Goal: Task Accomplishment & Management: Complete application form

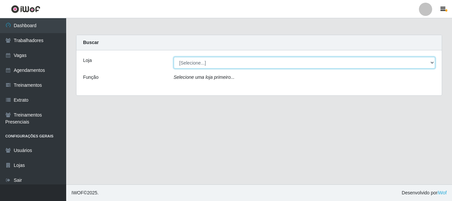
drag, startPoint x: 199, startPoint y: 64, endPoint x: 203, endPoint y: 67, distance: 4.9
click at [199, 64] on select "[Selecione...] Divino Fogão - Campina Grande" at bounding box center [305, 63] width 262 height 12
select select "499"
click at [174, 57] on select "[Selecione...] Divino Fogão - Campina Grande" at bounding box center [305, 63] width 262 height 12
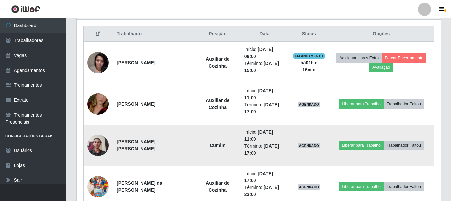
scroll to position [260, 0]
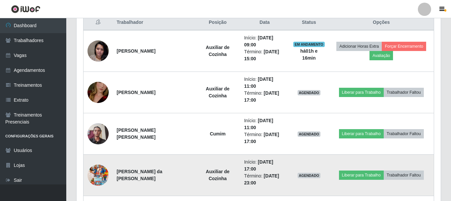
click at [98, 156] on img at bounding box center [97, 175] width 21 height 38
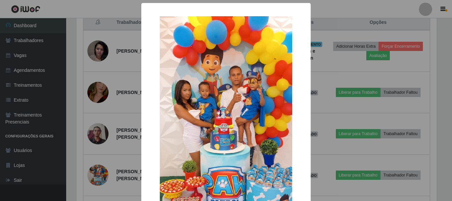
click at [337, 96] on div "× OK Cancel" at bounding box center [226, 100] width 452 height 201
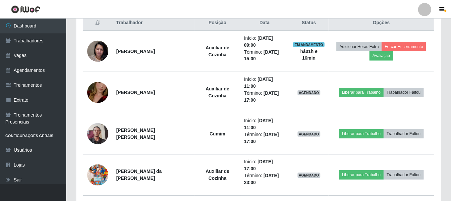
scroll to position [137, 364]
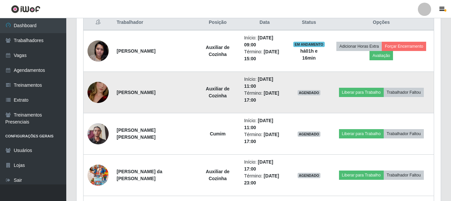
click at [98, 81] on img at bounding box center [97, 93] width 21 height 38
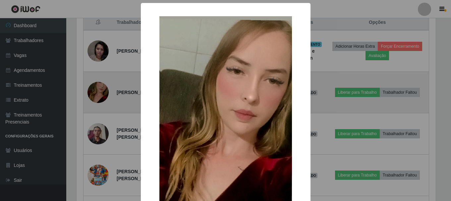
scroll to position [137, 361]
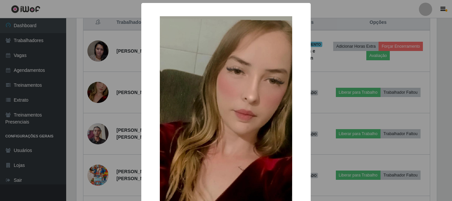
click at [322, 66] on div "× OK Cancel" at bounding box center [226, 100] width 452 height 201
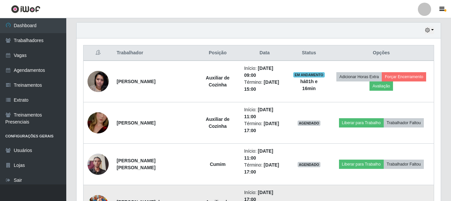
scroll to position [227, 0]
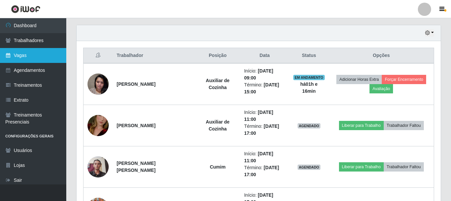
click at [18, 52] on link "Vagas" at bounding box center [33, 55] width 66 height 15
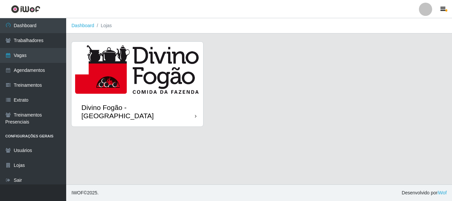
click at [140, 75] on img at bounding box center [138, 69] width 132 height 55
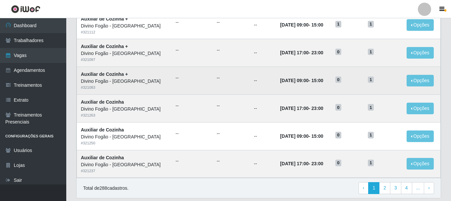
scroll to position [360, 0]
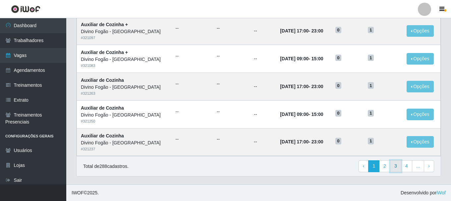
click at [399, 164] on link "3" at bounding box center [395, 166] width 11 height 12
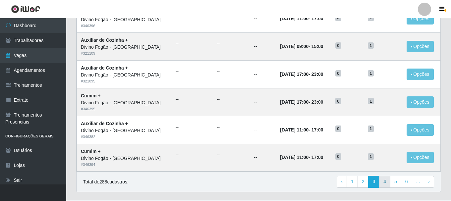
scroll to position [360, 0]
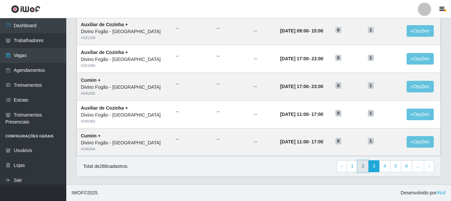
click at [366, 162] on link "2" at bounding box center [362, 166] width 11 height 12
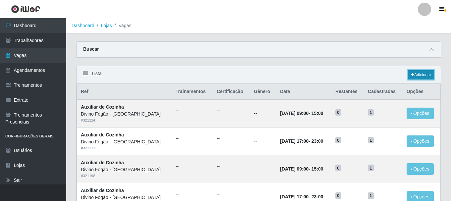
click at [418, 73] on link "Adicionar" at bounding box center [421, 74] width 26 height 9
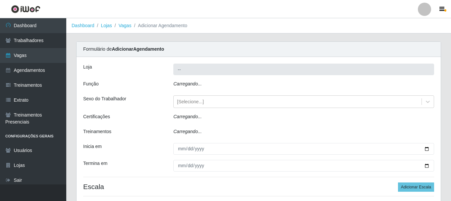
type input "Divino Fogão - [GEOGRAPHIC_DATA]"
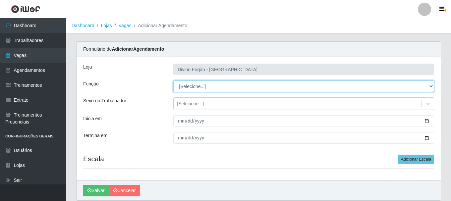
click at [192, 85] on select "[Selecione...] ASG ASG + ASG ++ Auxiliar de Cozinha Auxiliar de Cozinha + Auxil…" at bounding box center [303, 86] width 261 height 12
select select "9"
click at [173, 80] on select "[Selecione...] ASG ASG + ASG ++ Auxiliar de Cozinha Auxiliar de Cozinha + Auxil…" at bounding box center [303, 86] width 261 height 12
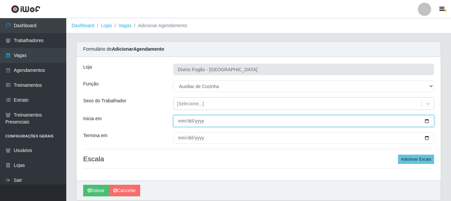
click at [181, 122] on input "Inicia em" at bounding box center [303, 121] width 261 height 12
type input "2025-09-29"
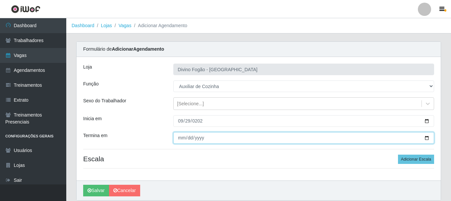
click at [181, 138] on input "Termina em" at bounding box center [303, 138] width 261 height 12
type input "2025-10-03"
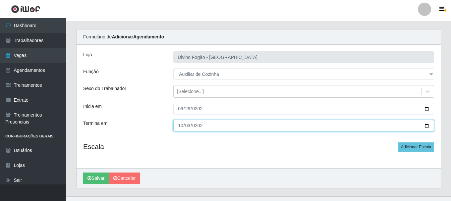
scroll to position [24, 0]
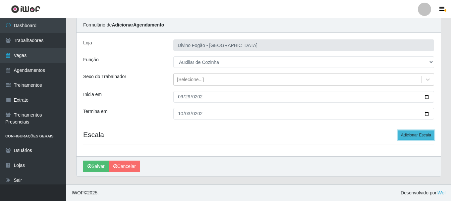
click at [412, 135] on button "Adicionar Escala" at bounding box center [416, 134] width 36 height 9
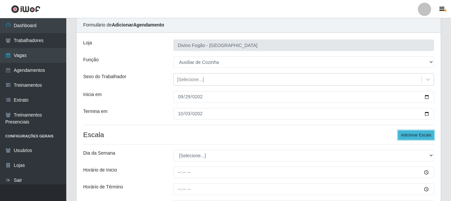
click at [412, 135] on button "Adicionar Escala" at bounding box center [416, 134] width 36 height 9
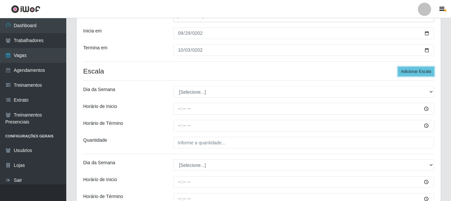
scroll to position [90, 0]
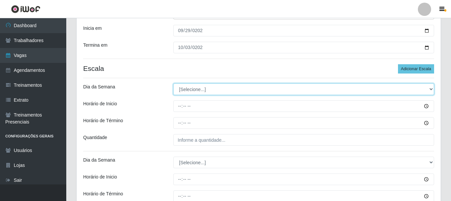
click at [193, 91] on select "[Selecione...] Segunda Terça Quarta Quinta Sexta Sábado Domingo" at bounding box center [303, 89] width 261 height 12
select select "1"
click at [173, 83] on select "[Selecione...] Segunda Terça Quarta Quinta Sexta Sábado Domingo" at bounding box center [303, 89] width 261 height 12
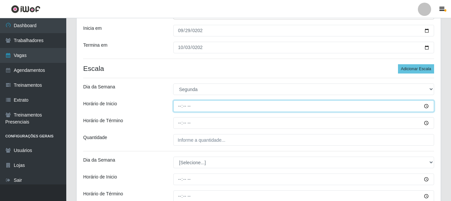
click at [177, 107] on input "Horário de Inicio" at bounding box center [303, 106] width 261 height 12
type input "11:00"
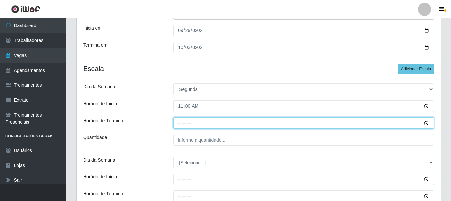
click at [180, 124] on input "Horário de Término" at bounding box center [303, 123] width 261 height 12
type input "17:00"
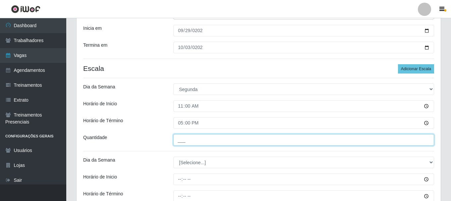
click at [183, 142] on input "___" at bounding box center [303, 140] width 261 height 12
type input "1__"
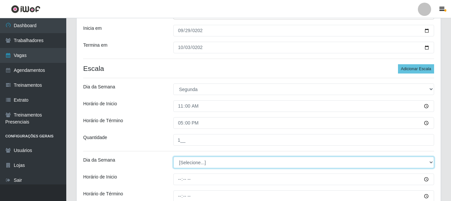
click at [193, 166] on select "[Selecione...] Segunda Terça Quarta Quinta Sexta Sábado Domingo" at bounding box center [303, 163] width 261 height 12
select select "2"
click at [173, 157] on select "[Selecione...] Segunda Terça Quarta Quinta Sexta Sábado Domingo" at bounding box center [303, 163] width 261 height 12
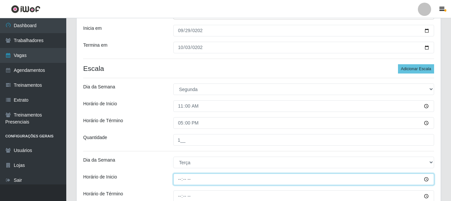
click at [179, 181] on input "Horário de Inicio" at bounding box center [303, 180] width 261 height 12
type input "11:00"
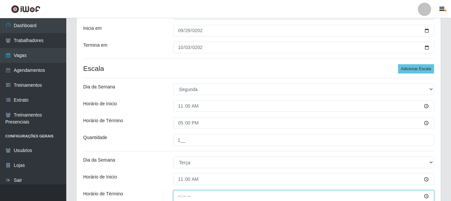
click at [180, 197] on input "Horário de Término" at bounding box center [303, 196] width 261 height 12
type input "17:00"
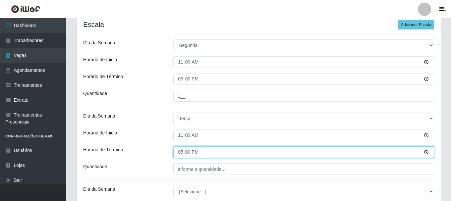
scroll to position [157, 0]
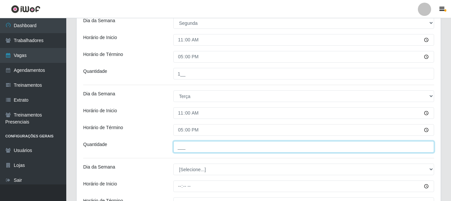
click at [179, 147] on input "___" at bounding box center [303, 147] width 261 height 12
type input "1__"
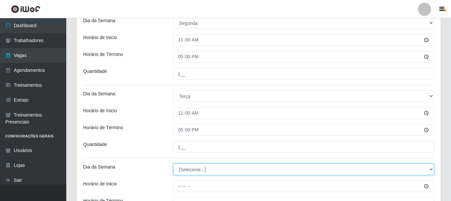
click at [185, 169] on select "[Selecione...] Segunda Terça Quarta Quinta Sexta Sábado Domingo" at bounding box center [303, 170] width 261 height 12
select select "3"
click at [173, 164] on select "[Selecione...] Segunda Terça Quarta Quinta Sexta Sábado Domingo" at bounding box center [303, 170] width 261 height 12
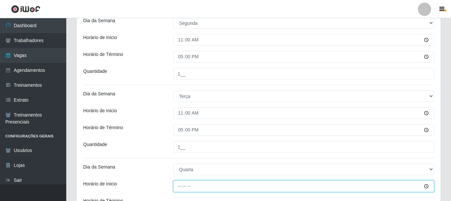
click at [180, 184] on input "Horário de Inicio" at bounding box center [303, 186] width 261 height 12
type input "11:00"
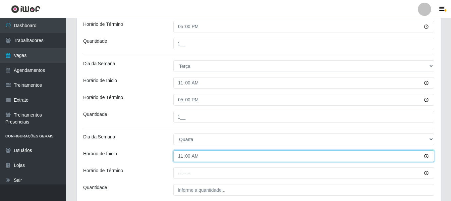
scroll to position [223, 0]
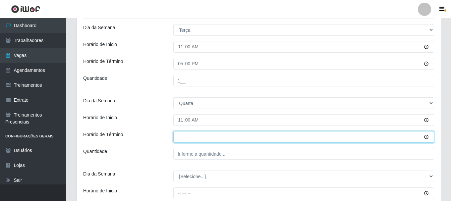
click at [179, 139] on input "Horário de Término" at bounding box center [303, 137] width 261 height 12
type input "17:00"
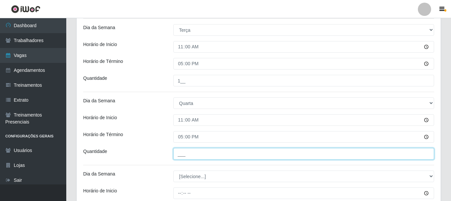
click at [183, 149] on input "___" at bounding box center [303, 154] width 261 height 12
type input "1__"
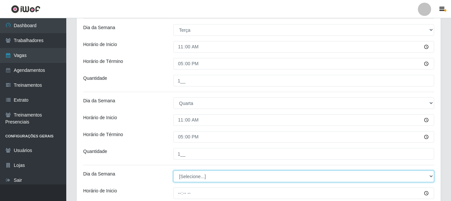
click at [188, 178] on select "[Selecione...] Segunda Terça Quarta Quinta Sexta Sábado Domingo" at bounding box center [303, 177] width 261 height 12
select select "4"
click at [173, 171] on select "[Selecione...] Segunda Terça Quarta Quinta Sexta Sábado Domingo" at bounding box center [303, 177] width 261 height 12
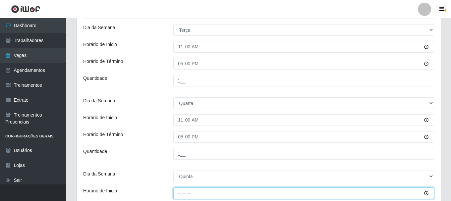
click at [179, 195] on input "Horário de Inicio" at bounding box center [303, 193] width 261 height 12
type input "11:00"
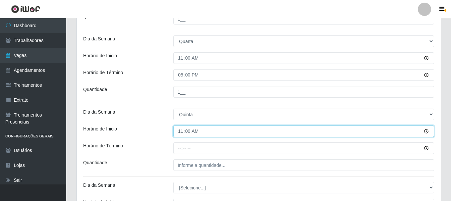
scroll to position [289, 0]
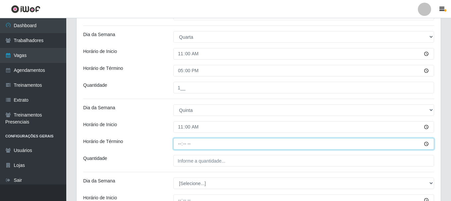
click at [177, 144] on input "Horário de Término" at bounding box center [303, 144] width 261 height 12
type input "17:00"
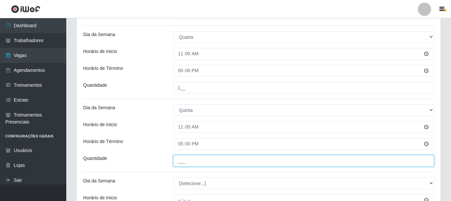
click at [182, 157] on input "___" at bounding box center [303, 161] width 261 height 12
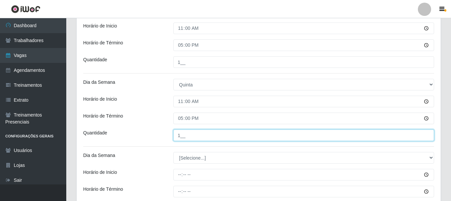
scroll to position [355, 0]
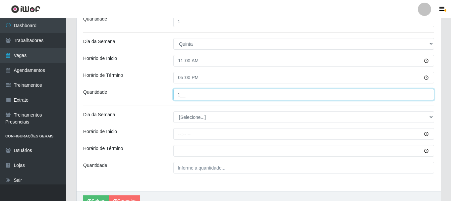
type input "1__"
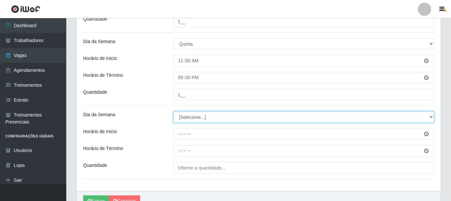
click at [184, 115] on select "[Selecione...] Segunda Terça Quarta Quinta Sexta Sábado Domingo" at bounding box center [303, 117] width 261 height 12
select select "5"
click at [173, 111] on select "[Selecione...] Segunda Terça Quarta Quinta Sexta Sábado Domingo" at bounding box center [303, 117] width 261 height 12
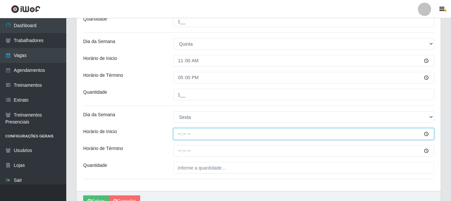
click at [178, 135] on input "Horário de Inicio" at bounding box center [303, 134] width 261 height 12
type input "11:00"
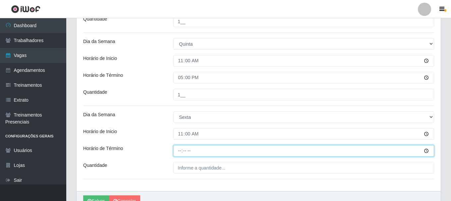
click at [180, 150] on input "Horário de Término" at bounding box center [303, 151] width 261 height 12
type input "17:00"
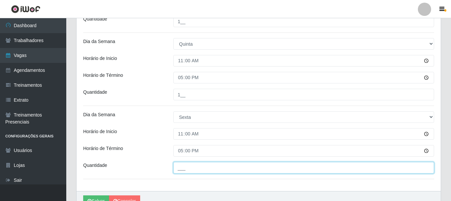
click at [182, 170] on input "___" at bounding box center [303, 168] width 261 height 12
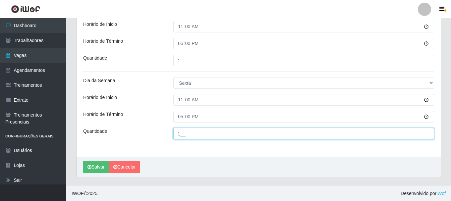
scroll to position [390, 0]
type input "1__"
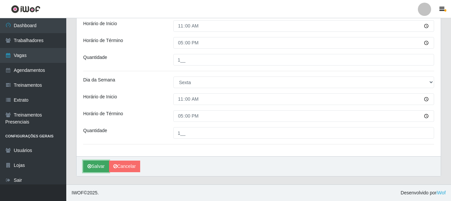
click at [98, 168] on button "Salvar" at bounding box center [96, 167] width 26 height 12
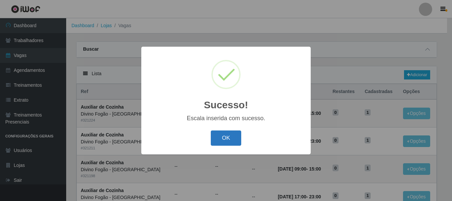
click at [226, 145] on button "OK" at bounding box center [226, 138] width 31 height 16
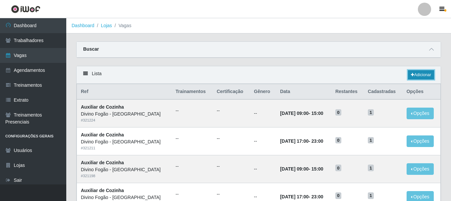
click at [426, 74] on link "Adicionar" at bounding box center [421, 74] width 26 height 9
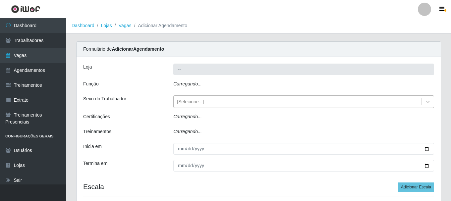
type input "Divino Fogão - [GEOGRAPHIC_DATA]"
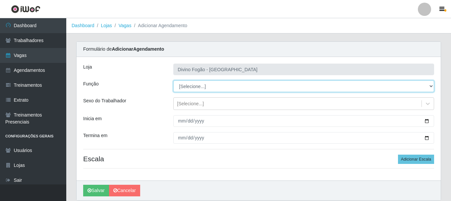
click at [202, 87] on select "[Selecione...] ASG ASG + ASG ++ Auxiliar de Cozinha Auxiliar de Cozinha + Auxil…" at bounding box center [303, 86] width 261 height 12
select select "94"
click at [173, 80] on select "[Selecione...] ASG ASG + ASG ++ Auxiliar de Cozinha Auxiliar de Cozinha + Auxil…" at bounding box center [303, 86] width 261 height 12
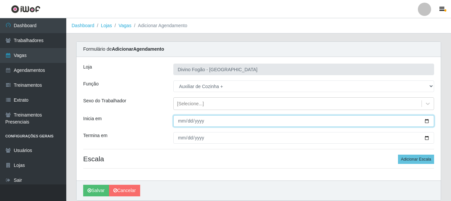
click at [179, 123] on input "Inicia em" at bounding box center [303, 121] width 261 height 12
type input "2025-09-04"
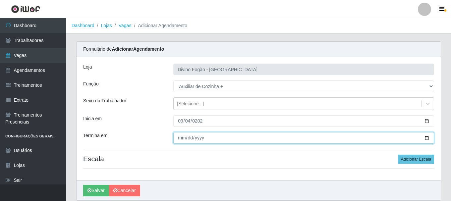
click at [182, 137] on input "Termina em" at bounding box center [303, 138] width 261 height 12
type input "0020-09-05"
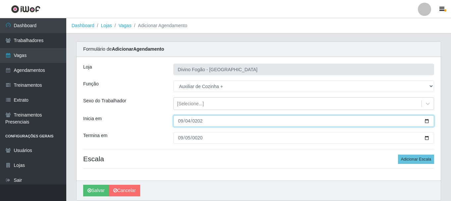
click at [187, 122] on input "2025-09-04" at bounding box center [303, 121] width 261 height 12
type input "2025-10-04"
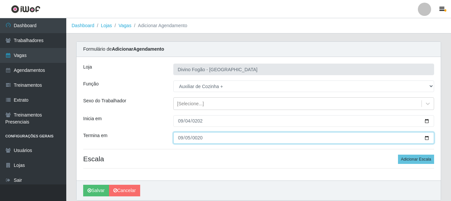
click at [189, 140] on input "0020-09-05" at bounding box center [303, 138] width 261 height 12
type input "2025-10-05"
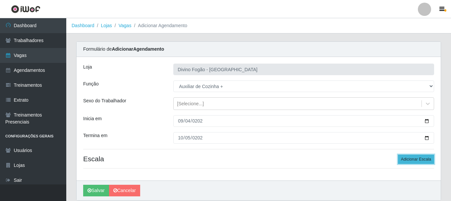
click at [406, 160] on button "Adicionar Escala" at bounding box center [416, 159] width 36 height 9
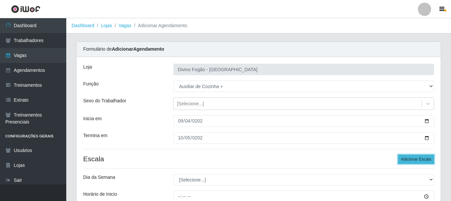
click at [406, 160] on button "Adicionar Escala" at bounding box center [416, 159] width 36 height 9
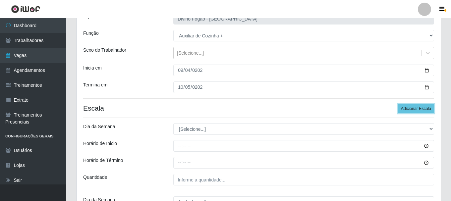
scroll to position [66, 0]
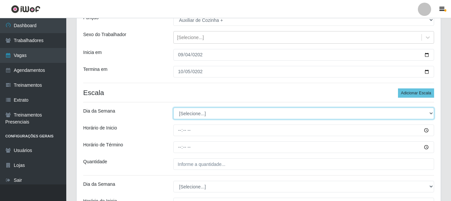
click at [194, 115] on select "[Selecione...] Segunda Terça Quarta Quinta Sexta Sábado Domingo" at bounding box center [303, 114] width 261 height 12
select select "6"
click at [173, 108] on select "[Selecione...] Segunda Terça Quarta Quinta Sexta Sábado Domingo" at bounding box center [303, 114] width 261 height 12
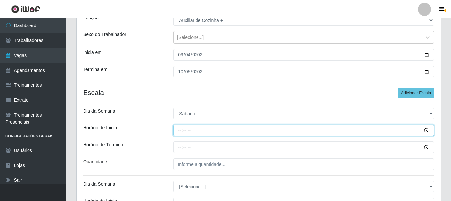
click at [179, 131] on input "Horário de Inicio" at bounding box center [303, 131] width 261 height 12
type input "11:00"
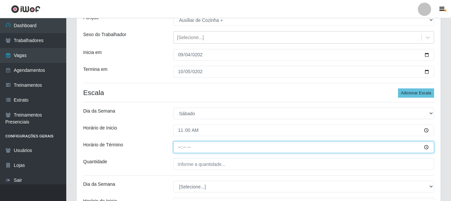
click at [178, 149] on input "Horário de Término" at bounding box center [303, 147] width 261 height 12
type input "17:00"
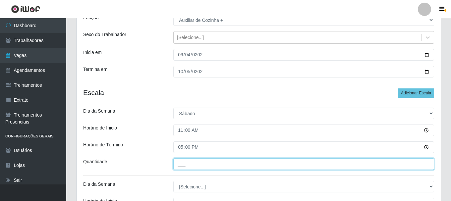
click at [185, 168] on input "___" at bounding box center [303, 164] width 261 height 12
type input "1__"
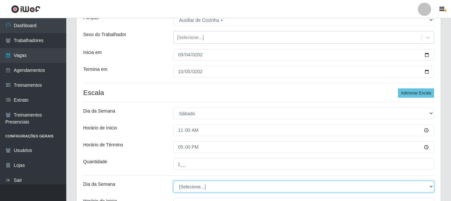
click at [196, 188] on select "[Selecione...] Segunda Terça Quarta Quinta Sexta Sábado Domingo" at bounding box center [303, 187] width 261 height 12
select select "0"
click at [173, 181] on select "[Selecione...] Segunda Terça Quarta Quinta Sexta Sábado Domingo" at bounding box center [303, 187] width 261 height 12
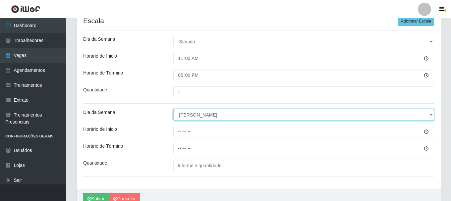
scroll to position [166, 0]
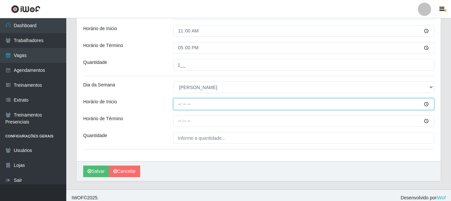
click at [180, 106] on input "Horário de Inicio" at bounding box center [303, 104] width 261 height 12
type input "11:00"
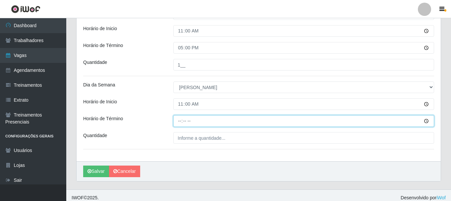
click at [179, 118] on input "Horário de Término" at bounding box center [303, 121] width 261 height 12
type input "17:00"
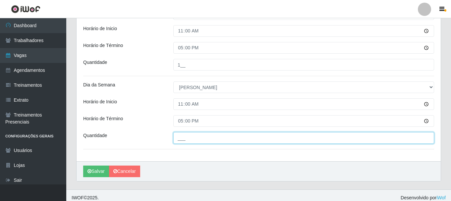
click at [184, 138] on input "___" at bounding box center [303, 138] width 261 height 12
type input "1__"
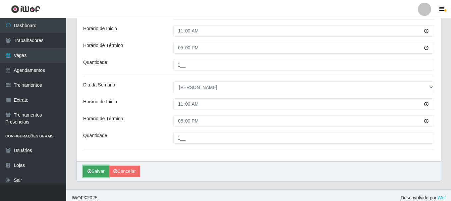
click at [91, 174] on icon "submit" at bounding box center [89, 171] width 4 height 5
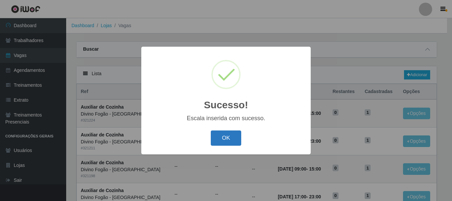
click at [224, 138] on button "OK" at bounding box center [226, 138] width 31 height 16
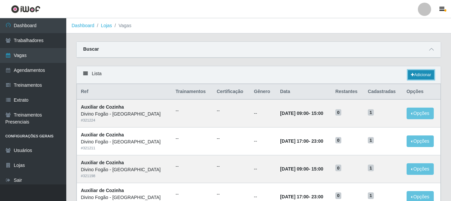
click at [419, 76] on link "Adicionar" at bounding box center [421, 74] width 26 height 9
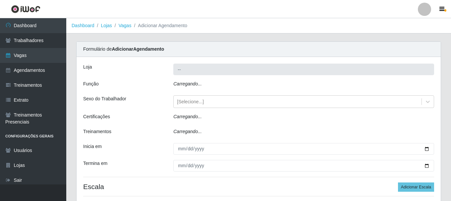
type input "Divino Fogão - [GEOGRAPHIC_DATA]"
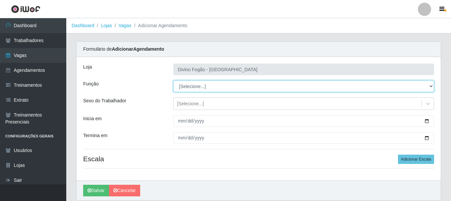
click at [204, 86] on select "[Selecione...] ASG ASG + ASG ++ Auxiliar de Cozinha Auxiliar de Cozinha + Auxil…" at bounding box center [303, 86] width 261 height 12
select select "17"
click at [173, 80] on select "[Selecione...] ASG ASG + ASG ++ Auxiliar de Cozinha Auxiliar de Cozinha + Auxil…" at bounding box center [303, 86] width 261 height 12
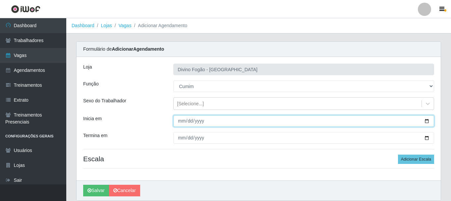
click at [178, 120] on input "Inicia em" at bounding box center [303, 121] width 261 height 12
type input "2025-09-29"
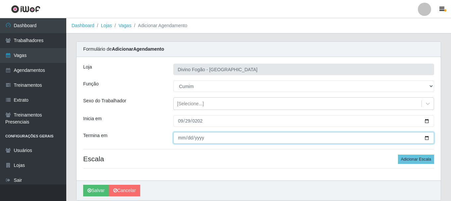
click at [181, 140] on input "Termina em" at bounding box center [303, 138] width 261 height 12
type input "2025-10-03"
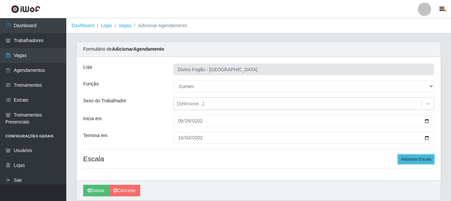
click at [412, 160] on button "Adicionar Escala" at bounding box center [416, 159] width 36 height 9
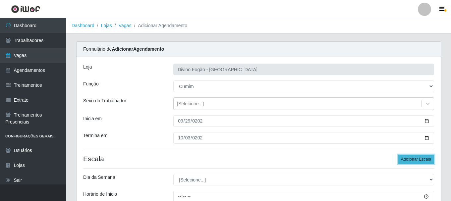
click at [412, 160] on button "Adicionar Escala" at bounding box center [416, 159] width 36 height 9
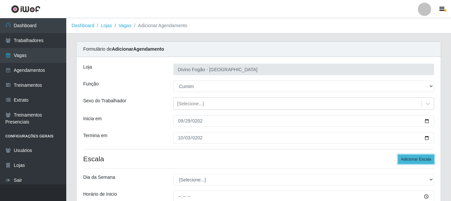
click at [412, 160] on button "Adicionar Escala" at bounding box center [416, 159] width 36 height 9
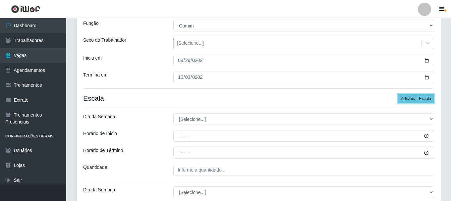
scroll to position [66, 0]
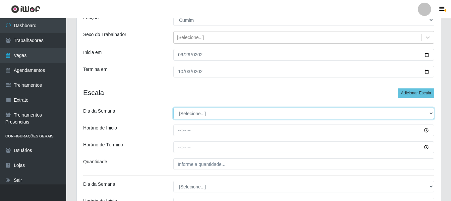
click at [202, 114] on select "[Selecione...] Segunda Terça Quarta Quinta Sexta Sábado Domingo" at bounding box center [303, 114] width 261 height 12
select select "1"
click at [173, 108] on select "[Selecione...] Segunda Terça Quarta Quinta Sexta Sábado Domingo" at bounding box center [303, 114] width 261 height 12
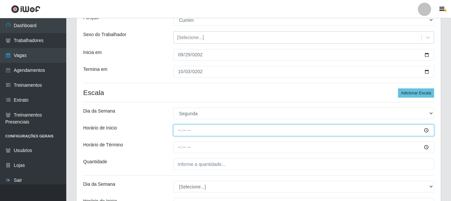
click at [180, 131] on input "Horário de Inicio" at bounding box center [303, 131] width 261 height 12
type input "11:00"
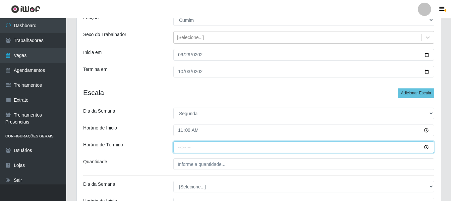
click at [181, 150] on input "Horário de Término" at bounding box center [303, 147] width 261 height 12
type input "17:00"
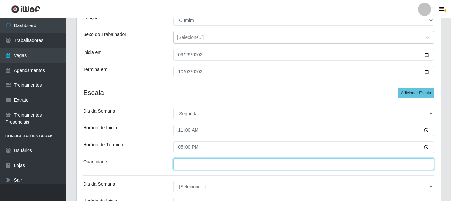
click at [182, 162] on input "___" at bounding box center [303, 164] width 261 height 12
type input "1__"
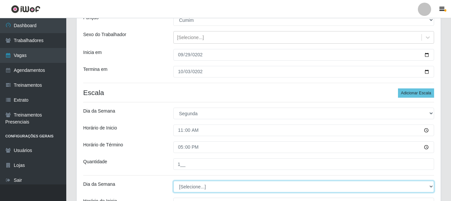
click at [188, 188] on select "[Selecione...] Segunda Terça Quarta Quinta Sexta Sábado Domingo" at bounding box center [303, 187] width 261 height 12
select select "1"
click at [173, 181] on select "[Selecione...] Segunda Terça Quarta Quinta Sexta Sábado Domingo" at bounding box center [303, 187] width 261 height 12
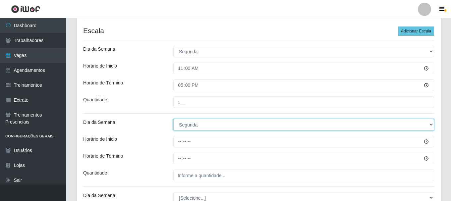
scroll to position [132, 0]
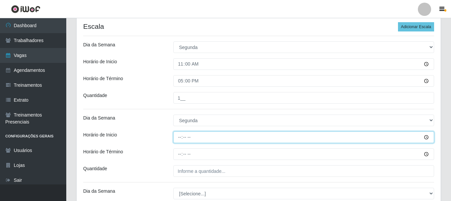
click at [179, 140] on input "Horário de Inicio" at bounding box center [303, 137] width 261 height 12
type input "17:00"
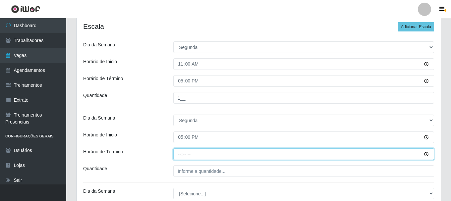
click at [178, 154] on input "Horário de Término" at bounding box center [303, 154] width 261 height 12
type input "23:00"
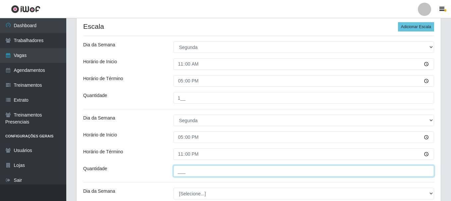
click at [180, 167] on input "___" at bounding box center [303, 171] width 261 height 12
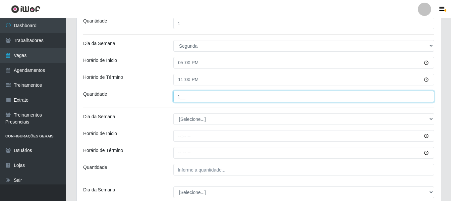
scroll to position [232, 0]
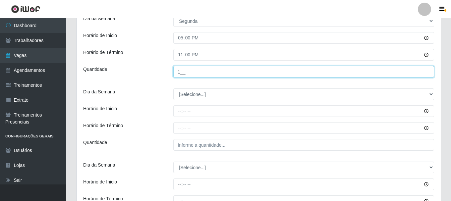
type input "1__"
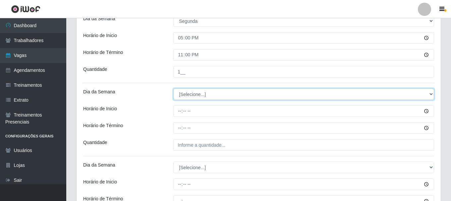
click at [197, 97] on select "[Selecione...] Segunda Terça Quarta Quinta Sexta Sábado Domingo" at bounding box center [303, 94] width 261 height 12
select select "2"
click at [173, 88] on select "[Selecione...] Segunda Terça Quarta Quinta Sexta Sábado Domingo" at bounding box center [303, 94] width 261 height 12
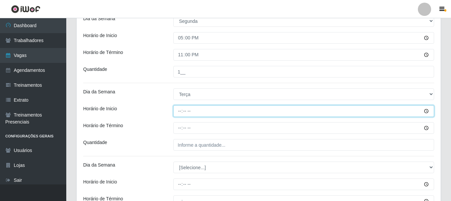
click at [180, 112] on input "Horário de Inicio" at bounding box center [303, 111] width 261 height 12
type input "11:00"
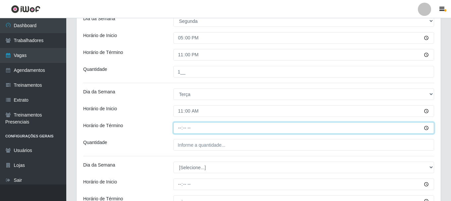
click at [178, 129] on input "Horário de Término" at bounding box center [303, 128] width 261 height 12
type input "17:00"
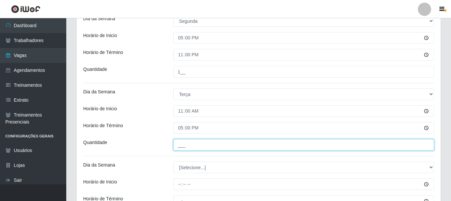
click at [188, 144] on input "___" at bounding box center [303, 145] width 261 height 12
type input "1__"
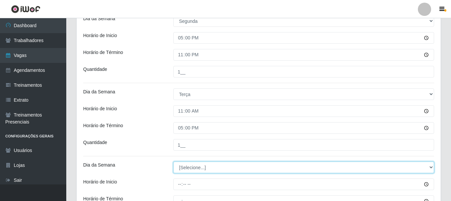
drag, startPoint x: 186, startPoint y: 169, endPoint x: 187, endPoint y: 166, distance: 3.7
click at [186, 169] on select "[Selecione...] Segunda Terça Quarta Quinta Sexta Sábado Domingo" at bounding box center [303, 168] width 261 height 12
select select "2"
click at [173, 162] on select "[Selecione...] Segunda Terça Quarta Quinta Sexta Sábado Domingo" at bounding box center [303, 168] width 261 height 12
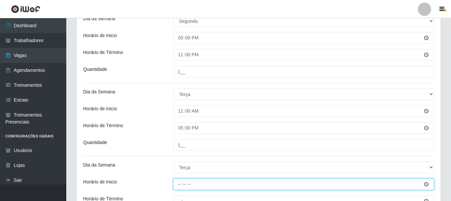
click at [179, 184] on input "Horário de Inicio" at bounding box center [303, 184] width 261 height 12
type input "17:00"
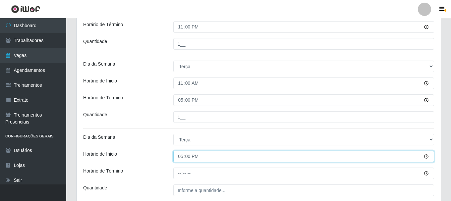
scroll to position [298, 0]
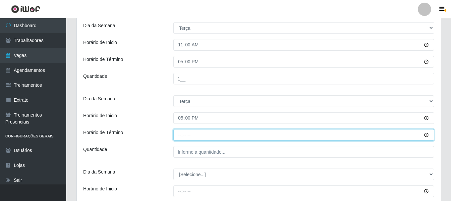
click at [181, 138] on input "Horário de Término" at bounding box center [303, 135] width 261 height 12
type input "23:00"
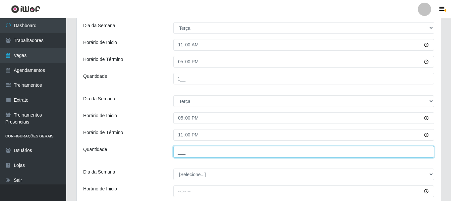
click at [182, 156] on input "___" at bounding box center [303, 152] width 261 height 12
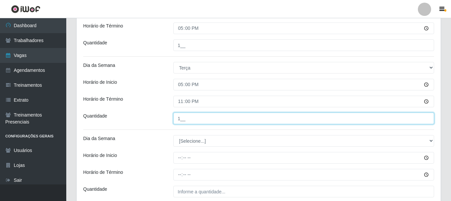
scroll to position [364, 0]
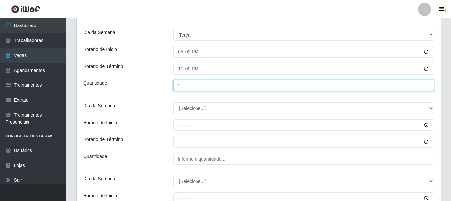
type input "1__"
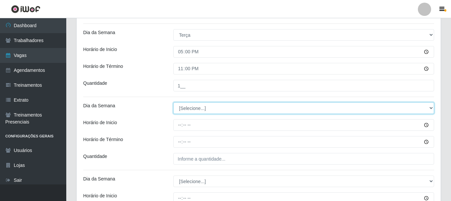
click at [189, 107] on select "[Selecione...] Segunda Terça Quarta Quinta Sexta Sábado Domingo" at bounding box center [303, 108] width 261 height 12
select select "3"
click at [173, 102] on select "[Selecione...] Segunda Terça Quarta Quinta Sexta Sábado Domingo" at bounding box center [303, 108] width 261 height 12
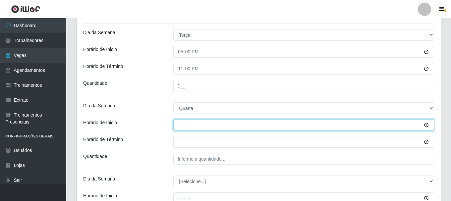
click at [177, 126] on input "Horário de Inicio" at bounding box center [303, 125] width 261 height 12
type input "11:00"
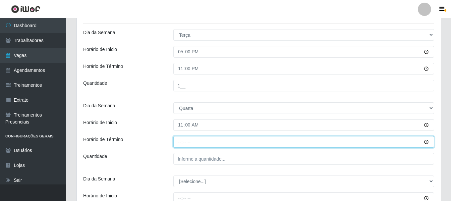
click at [180, 142] on input "Horário de Término" at bounding box center [303, 142] width 261 height 12
type input "17:00"
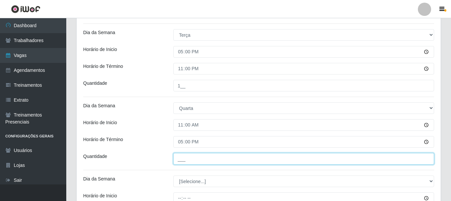
click at [181, 157] on input "___" at bounding box center [303, 159] width 261 height 12
type input "1__"
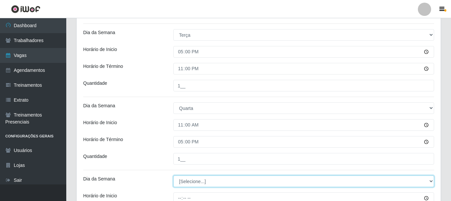
click at [180, 182] on select "[Selecione...] Segunda Terça Quarta Quinta Sexta Sábado Domingo" at bounding box center [303, 182] width 261 height 12
select select "3"
click at [173, 176] on select "[Selecione...] Segunda Terça Quarta Quinta Sexta Sábado Domingo" at bounding box center [303, 182] width 261 height 12
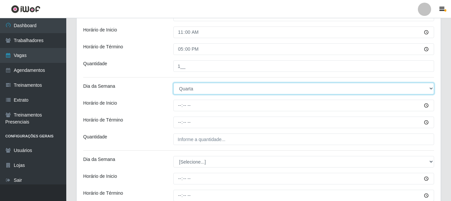
scroll to position [464, 0]
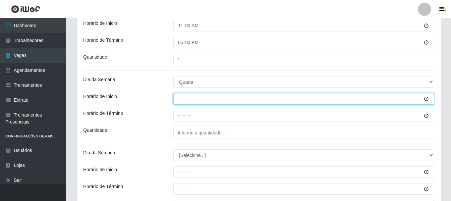
click at [178, 100] on input "Horário de Inicio" at bounding box center [303, 99] width 261 height 12
type input "17:00"
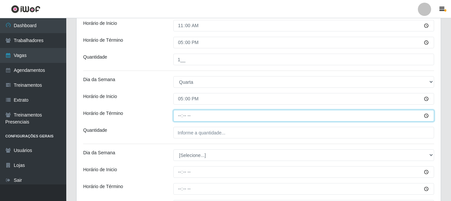
click at [180, 117] on input "Horário de Término" at bounding box center [303, 116] width 261 height 12
type input "23:00"
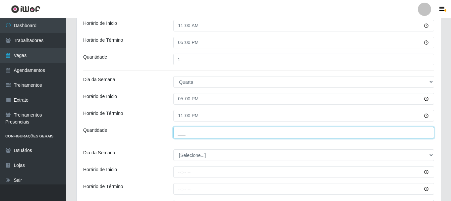
click at [177, 128] on input "___" at bounding box center [303, 133] width 261 height 12
type input "1__"
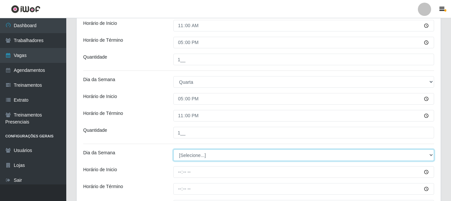
click at [182, 157] on select "[Selecione...] Segunda Terça Quarta Quinta Sexta Sábado Domingo" at bounding box center [303, 155] width 261 height 12
select select "4"
click at [173, 149] on select "[Selecione...] Segunda Terça Quarta Quinta Sexta Sábado Domingo" at bounding box center [303, 155] width 261 height 12
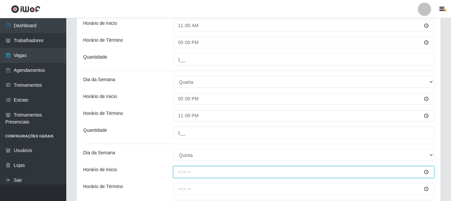
click at [177, 172] on input "Horário de Inicio" at bounding box center [303, 172] width 261 height 12
type input "11:00"
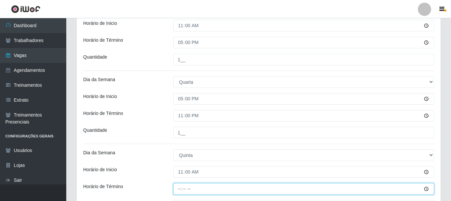
click at [183, 188] on input "Horário de Término" at bounding box center [303, 189] width 261 height 12
type input "17:00"
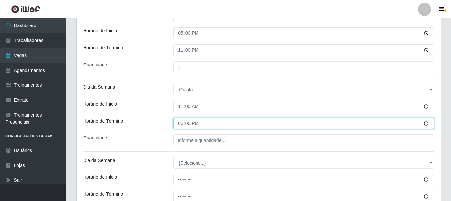
scroll to position [530, 0]
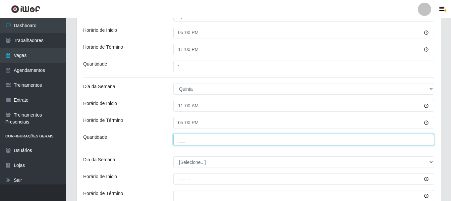
click at [183, 138] on input "___" at bounding box center [303, 140] width 261 height 12
type input "1__"
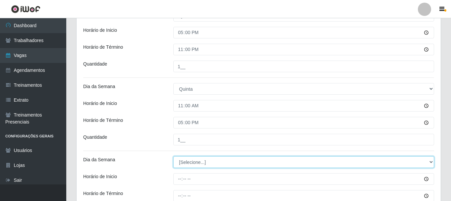
click at [182, 160] on select "[Selecione...] Segunda Terça Quarta Quinta Sexta Sábado Domingo" at bounding box center [303, 162] width 261 height 12
select select "4"
click at [173, 156] on select "[Selecione...] Segunda Terça Quarta Quinta Sexta Sábado Domingo" at bounding box center [303, 162] width 261 height 12
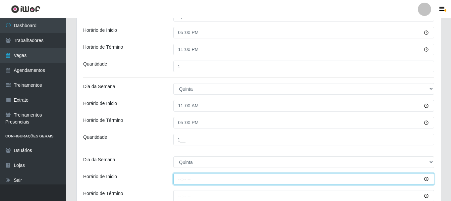
click at [179, 177] on input "Horário de Inicio" at bounding box center [303, 179] width 261 height 12
type input "17:00"
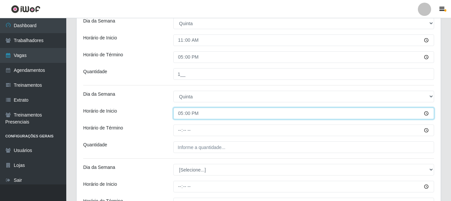
scroll to position [596, 0]
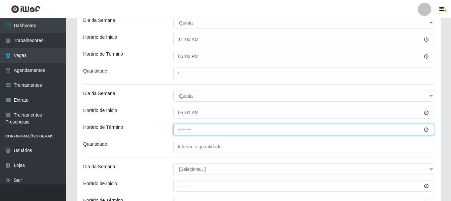
click at [180, 132] on input "Horário de Término" at bounding box center [303, 130] width 261 height 12
type input "23:00"
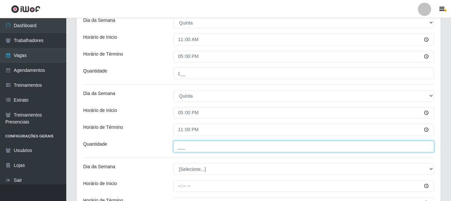
click at [187, 145] on input "___" at bounding box center [303, 147] width 261 height 12
type input "1__"
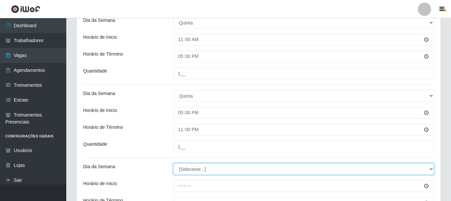
click at [193, 167] on select "[Selecione...] Segunda Terça Quarta Quinta Sexta Sábado Domingo" at bounding box center [303, 169] width 261 height 12
select select "5"
click at [173, 163] on select "[Selecione...] Segunda Terça Quarta Quinta Sexta Sábado Domingo" at bounding box center [303, 169] width 261 height 12
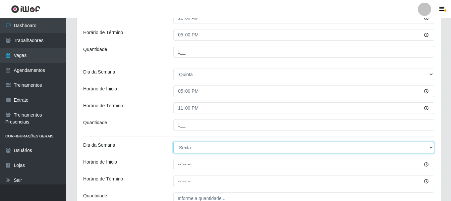
scroll to position [629, 0]
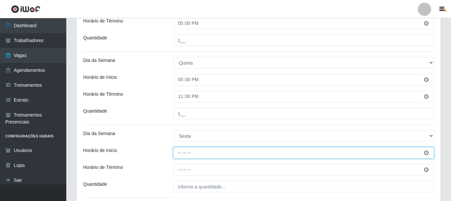
click at [180, 153] on input "Horário de Inicio" at bounding box center [303, 153] width 261 height 12
type input "11:00"
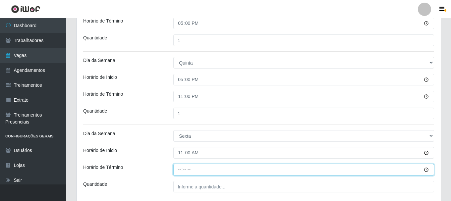
click at [182, 170] on input "Horário de Término" at bounding box center [303, 170] width 261 height 12
type input "17:00"
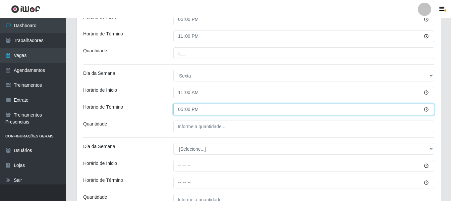
scroll to position [695, 0]
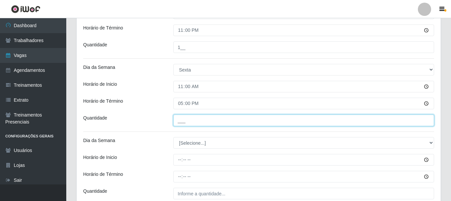
click at [184, 123] on input "___" at bounding box center [303, 121] width 261 height 12
type input "1__"
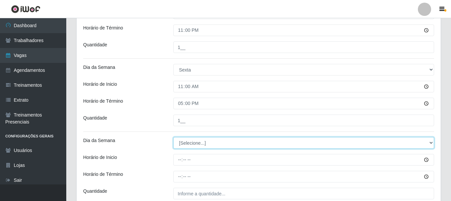
click at [186, 148] on select "[Selecione...] Segunda Terça Quarta Quinta Sexta Sábado Domingo" at bounding box center [303, 143] width 261 height 12
select select "5"
click at [173, 137] on select "[Selecione...] Segunda Terça Quarta Quinta Sexta Sábado Domingo" at bounding box center [303, 143] width 261 height 12
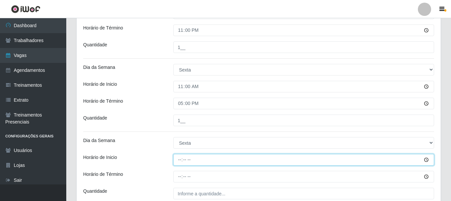
click at [175, 160] on input "Horário de Inicio" at bounding box center [303, 160] width 261 height 12
type input "17:00"
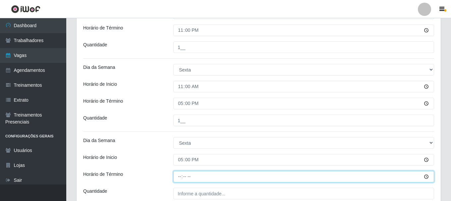
click at [180, 175] on input "Horário de Término" at bounding box center [303, 177] width 261 height 12
type input "23:00"
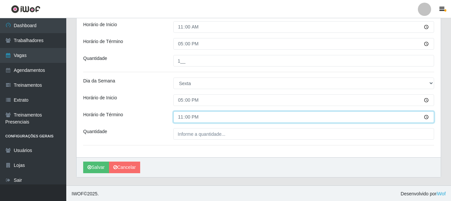
scroll to position [756, 0]
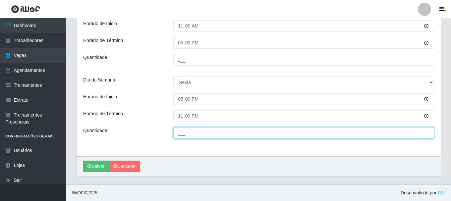
click at [189, 136] on input "___" at bounding box center [303, 133] width 261 height 12
type input "1__"
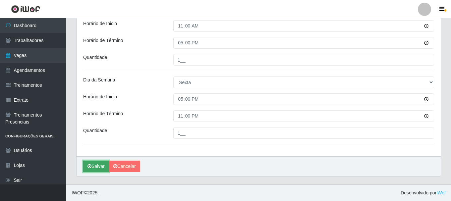
click at [101, 166] on button "Salvar" at bounding box center [96, 167] width 26 height 12
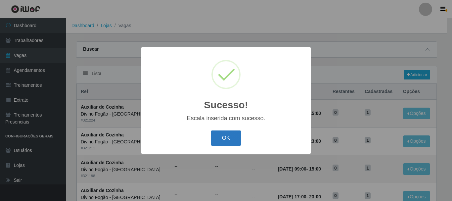
click at [221, 141] on button "OK" at bounding box center [226, 138] width 31 height 16
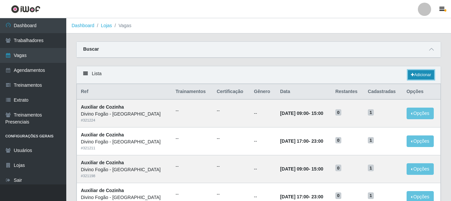
click at [418, 75] on link "Adicionar" at bounding box center [421, 74] width 26 height 9
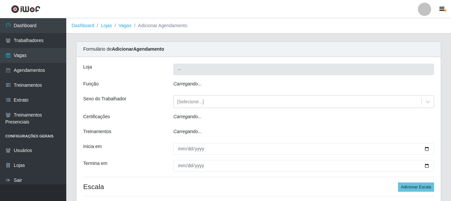
type input "Divino Fogão - [GEOGRAPHIC_DATA]"
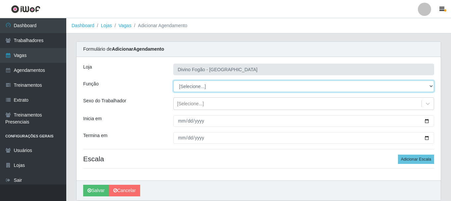
click at [186, 90] on select "[Selecione...] ASG ASG + ASG ++ Auxiliar de Cozinha Auxiliar de Cozinha + Auxil…" at bounding box center [303, 86] width 261 height 12
select select "91"
click at [173, 80] on select "[Selecione...] ASG ASG + ASG ++ Auxiliar de Cozinha Auxiliar de Cozinha + Auxil…" at bounding box center [303, 86] width 261 height 12
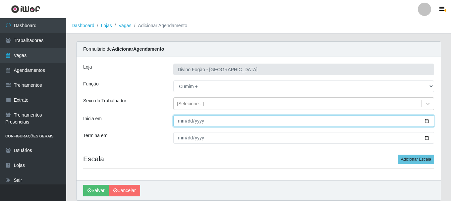
click at [179, 120] on input "Inicia em" at bounding box center [303, 121] width 261 height 12
type input "2025-10-04"
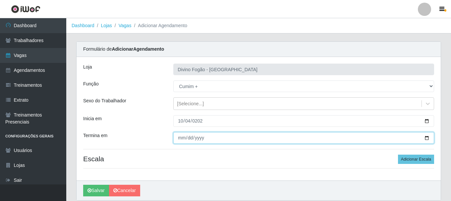
drag, startPoint x: 180, startPoint y: 137, endPoint x: 182, endPoint y: 134, distance: 3.6
click at [180, 137] on input "Termina em" at bounding box center [303, 138] width 261 height 12
type input "2025-10-05"
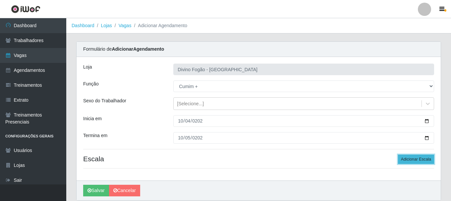
click at [419, 158] on button "Adicionar Escala" at bounding box center [416, 159] width 36 height 9
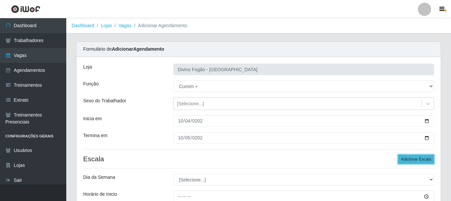
click at [419, 158] on button "Adicionar Escala" at bounding box center [416, 159] width 36 height 9
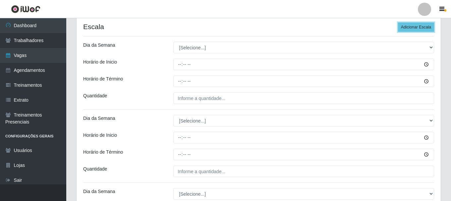
scroll to position [132, 0]
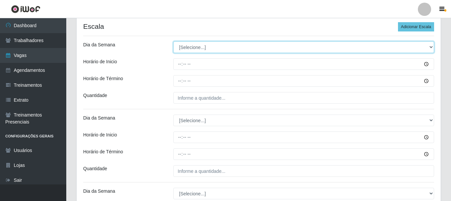
click at [222, 44] on select "[Selecione...] Segunda Terça Quarta Quinta Sexta Sábado Domingo" at bounding box center [303, 47] width 261 height 12
select select "6"
click at [173, 41] on select "[Selecione...] Segunda Terça Quarta Quinta Sexta Sábado Domingo" at bounding box center [303, 47] width 261 height 12
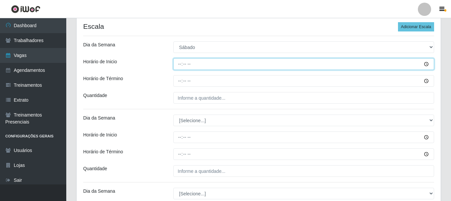
click at [181, 64] on input "Horário de Inicio" at bounding box center [303, 64] width 261 height 12
type input "11:00"
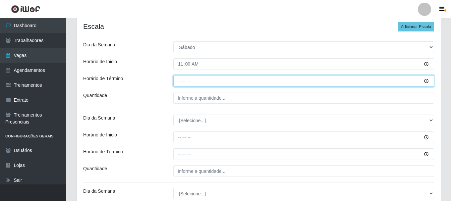
click at [182, 85] on input "Horário de Término" at bounding box center [303, 81] width 261 height 12
type input "17:00"
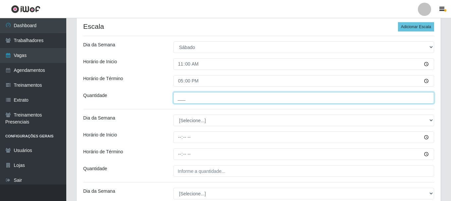
click at [183, 97] on input "___" at bounding box center [303, 98] width 261 height 12
type input "1__"
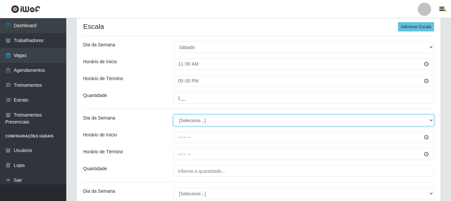
click at [185, 119] on select "[Selecione...] Segunda Terça Quarta Quinta Sexta Sábado Domingo" at bounding box center [303, 121] width 261 height 12
select select "6"
click at [173, 115] on select "[Selecione...] Segunda Terça Quarta Quinta Sexta Sábado Domingo" at bounding box center [303, 121] width 261 height 12
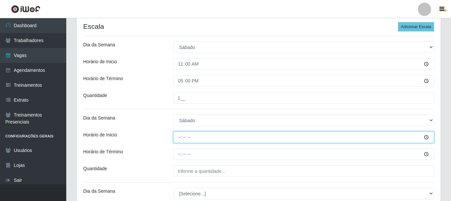
click at [180, 138] on input "Horário de Inicio" at bounding box center [303, 137] width 261 height 12
type input "17:00"
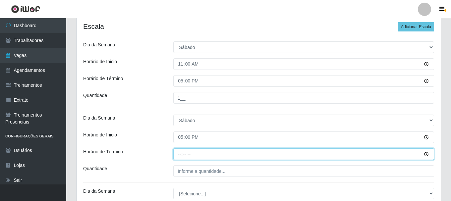
click at [180, 155] on input "Horário de Término" at bounding box center [303, 154] width 261 height 12
type input "23:00"
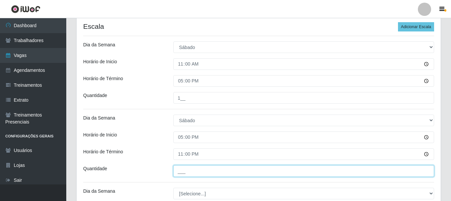
click at [179, 169] on input "___" at bounding box center [303, 171] width 261 height 12
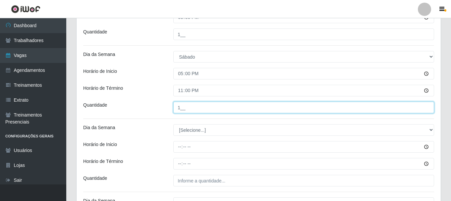
scroll to position [199, 0]
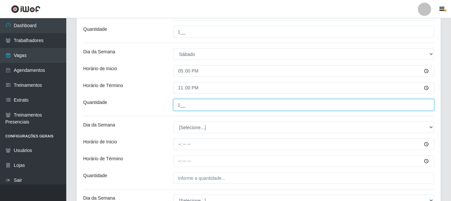
type input "1__"
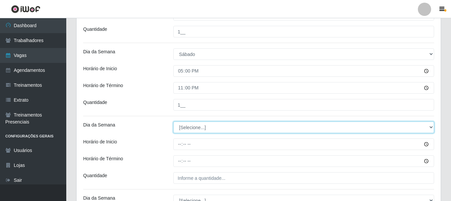
click at [193, 126] on select "[Selecione...] Segunda Terça Quarta Quinta Sexta Sábado Domingo" at bounding box center [303, 128] width 261 height 12
select select "0"
click at [173, 122] on select "[Selecione...] Segunda Terça Quarta Quinta Sexta Sábado Domingo" at bounding box center [303, 128] width 261 height 12
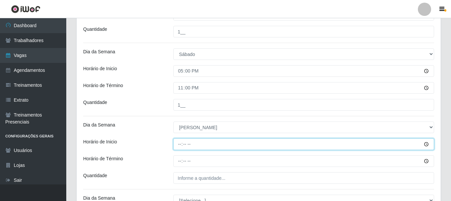
click at [179, 144] on input "Horário de Inicio" at bounding box center [303, 144] width 261 height 12
type input "11:00"
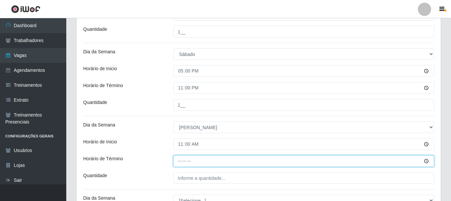
click at [180, 162] on input "Horário de Término" at bounding box center [303, 161] width 261 height 12
type input "17:00"
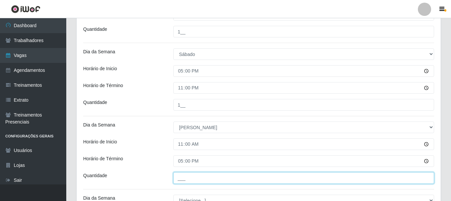
click at [187, 174] on input "___" at bounding box center [303, 178] width 261 height 12
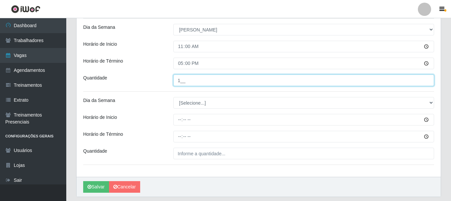
scroll to position [298, 0]
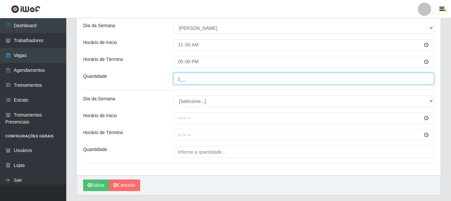
type input "1__"
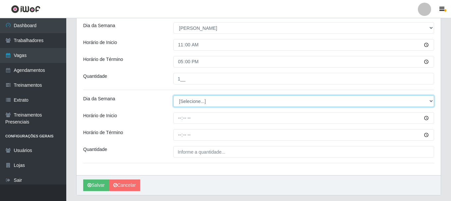
click at [192, 101] on select "[Selecione...] Segunda Terça Quarta Quinta Sexta Sábado Domingo" at bounding box center [303, 101] width 261 height 12
select select "0"
click at [173, 95] on select "[Selecione...] Segunda Terça Quarta Quinta Sexta Sábado Domingo" at bounding box center [303, 101] width 261 height 12
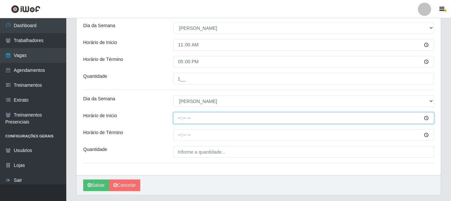
click at [177, 119] on input "Horário de Inicio" at bounding box center [303, 118] width 261 height 12
type input "17:00"
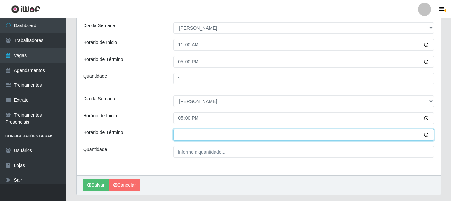
click at [177, 134] on input "Horário de Término" at bounding box center [303, 135] width 261 height 12
type input "23:00"
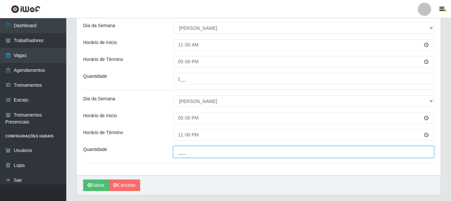
click at [182, 147] on input "___" at bounding box center [303, 152] width 261 height 12
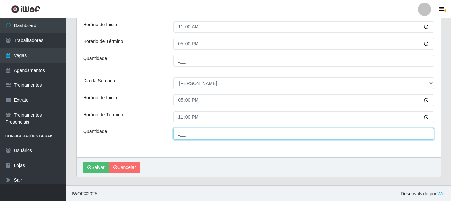
scroll to position [317, 0]
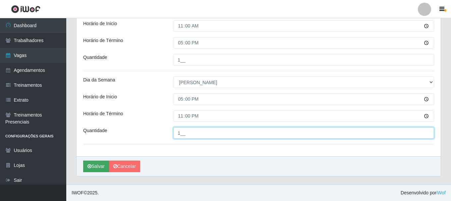
type input "1__"
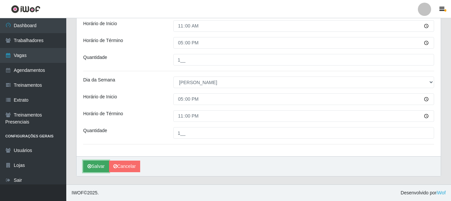
click at [92, 166] on button "Salvar" at bounding box center [96, 167] width 26 height 12
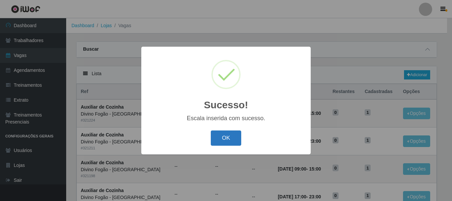
click at [225, 139] on button "OK" at bounding box center [226, 138] width 31 height 16
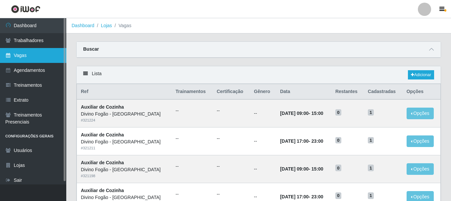
click at [25, 60] on link "Vagas" at bounding box center [33, 55] width 66 height 15
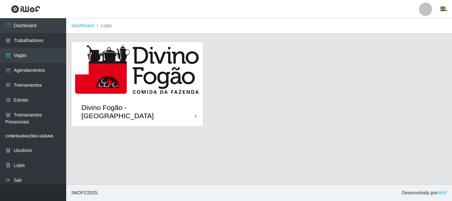
click at [160, 92] on img at bounding box center [138, 69] width 132 height 55
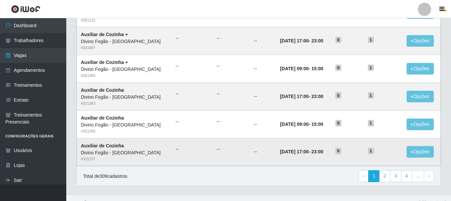
scroll to position [360, 0]
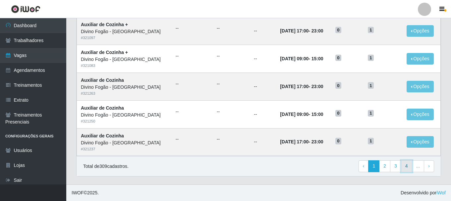
click at [405, 163] on link "4" at bounding box center [406, 166] width 11 height 12
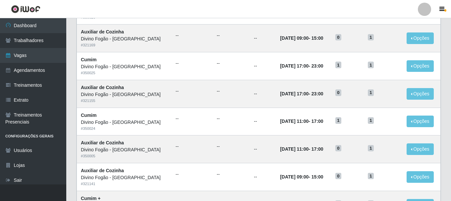
scroll to position [360, 0]
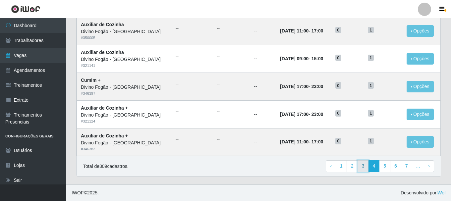
click at [359, 168] on link "3" at bounding box center [362, 166] width 11 height 12
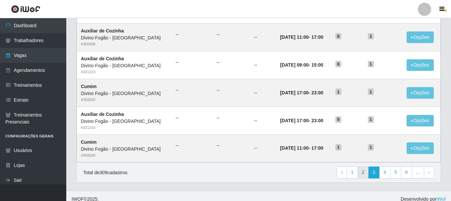
scroll to position [360, 0]
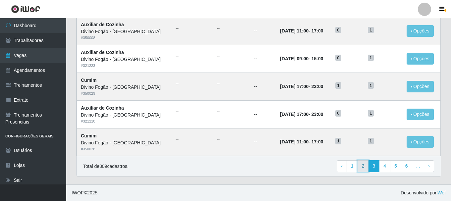
click at [363, 168] on link "2" at bounding box center [362, 166] width 11 height 12
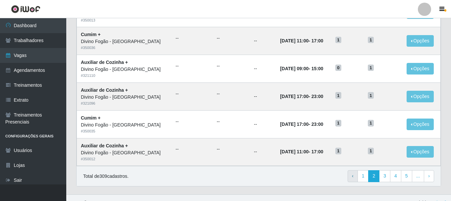
scroll to position [360, 0]
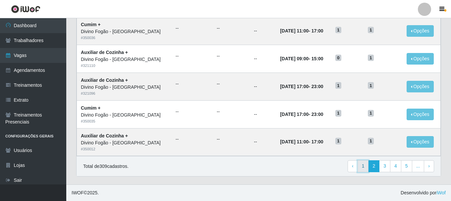
click at [361, 165] on link "1" at bounding box center [362, 166] width 11 height 12
click at [409, 167] on link "4" at bounding box center [406, 166] width 11 height 12
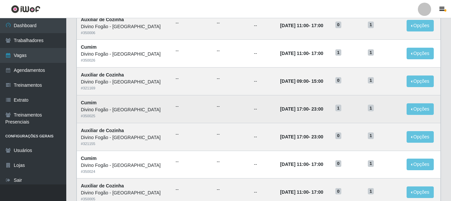
scroll to position [360, 0]
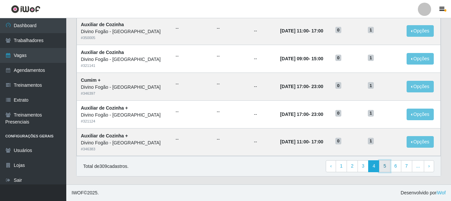
click at [386, 165] on link "5" at bounding box center [384, 166] width 11 height 12
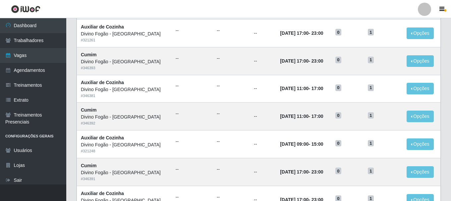
scroll to position [360, 0]
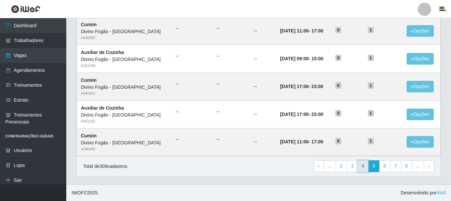
click at [364, 162] on link "4" at bounding box center [362, 166] width 11 height 12
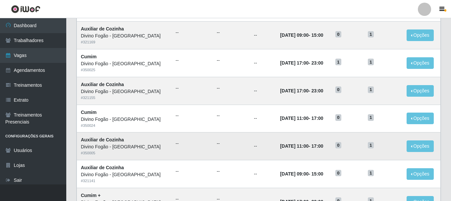
scroll to position [228, 0]
